Goal: Task Accomplishment & Management: Use online tool/utility

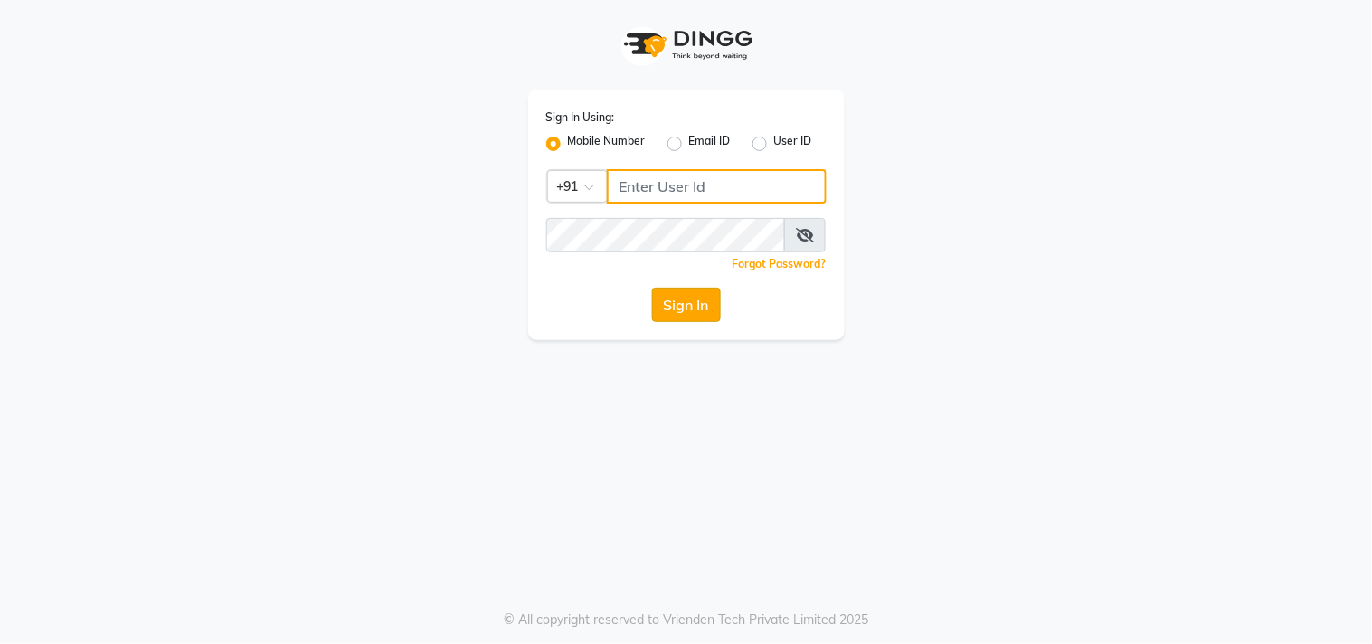
type input "9711156767"
drag, startPoint x: 690, startPoint y: 310, endPoint x: 680, endPoint y: 290, distance: 22.3
click at [690, 311] on button "Sign In" at bounding box center [686, 305] width 69 height 34
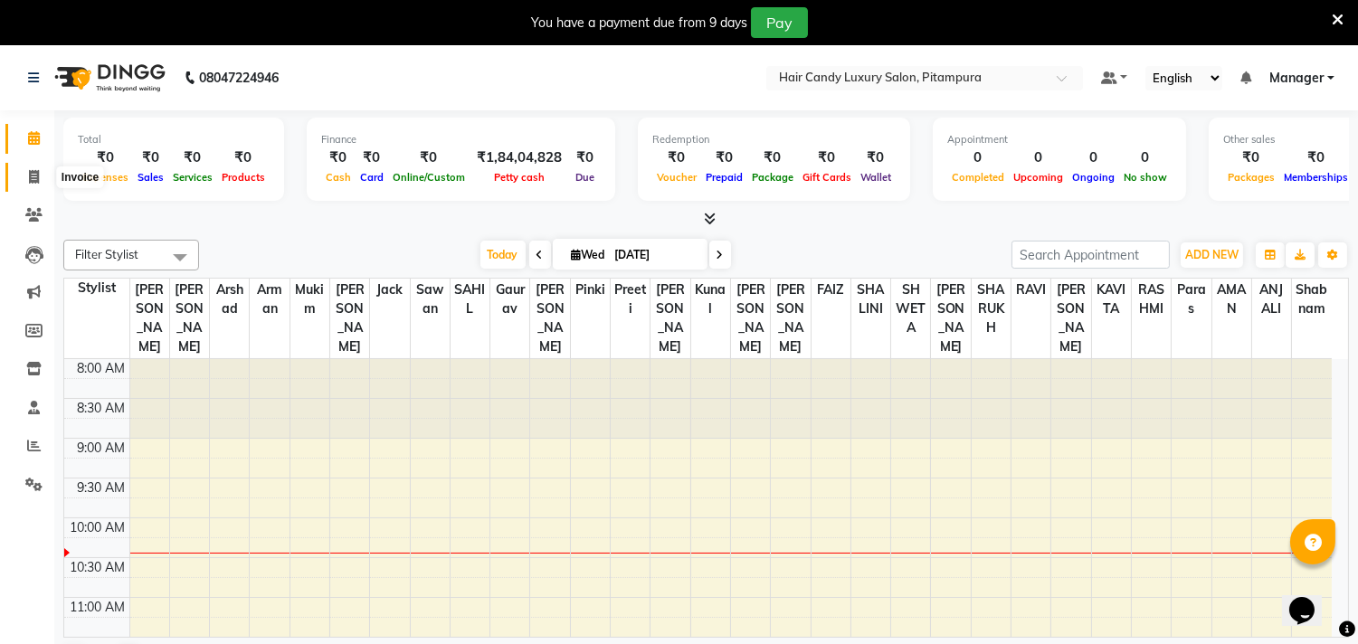
click at [33, 177] on icon at bounding box center [34, 177] width 10 height 14
select select "service"
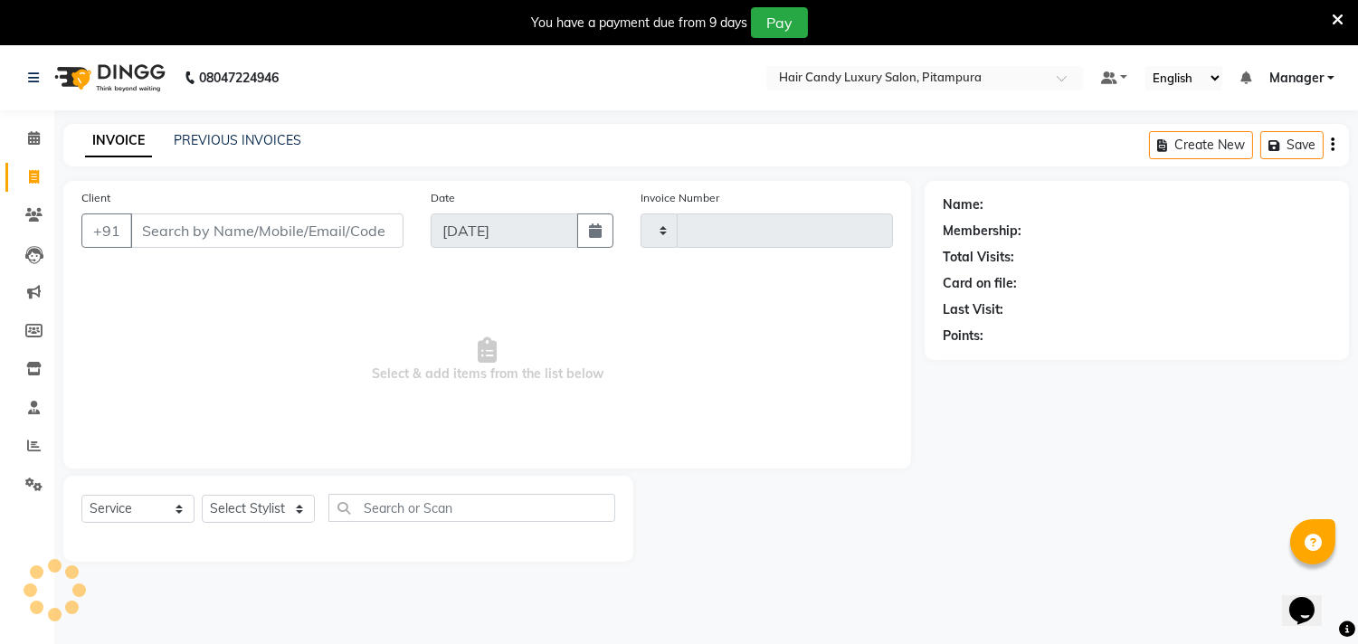
type input "6075"
select select "4720"
click at [1212, 468] on div "Name: Membership: Total Visits: Card on file: Last Visit: Points:" at bounding box center [1144, 371] width 438 height 381
